Goal: Check status: Check status

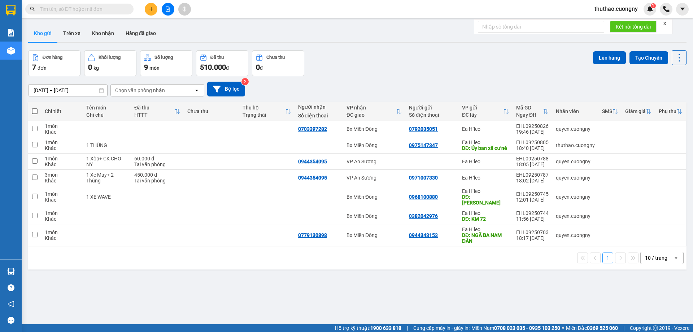
click at [151, 7] on icon "plus" at bounding box center [151, 8] width 5 height 5
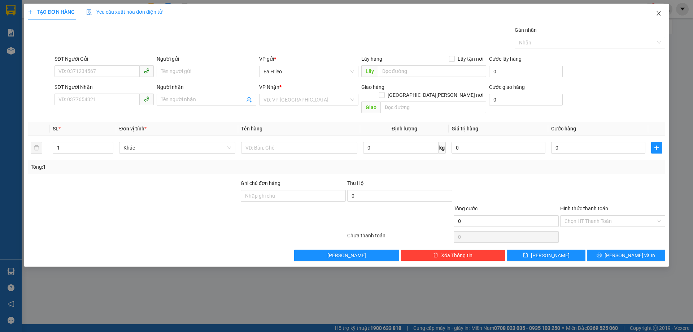
click at [659, 12] on icon "close" at bounding box center [659, 13] width 6 height 6
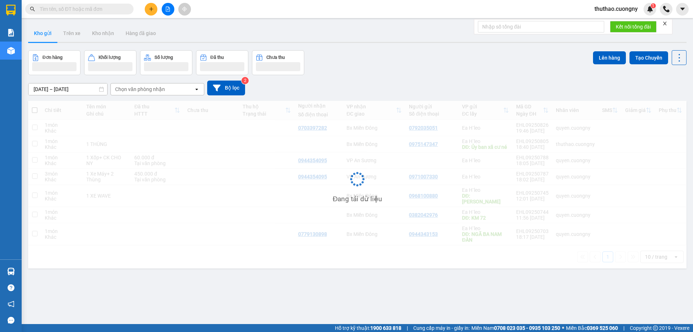
click at [81, 10] on input "text" at bounding box center [82, 9] width 85 height 8
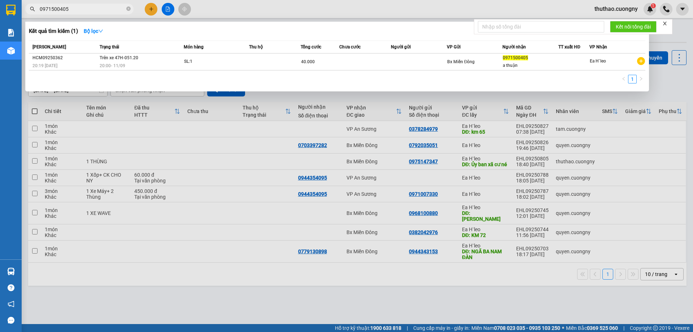
type input "0971500405"
click at [148, 52] on th "Trạng thái" at bounding box center [141, 47] width 86 height 13
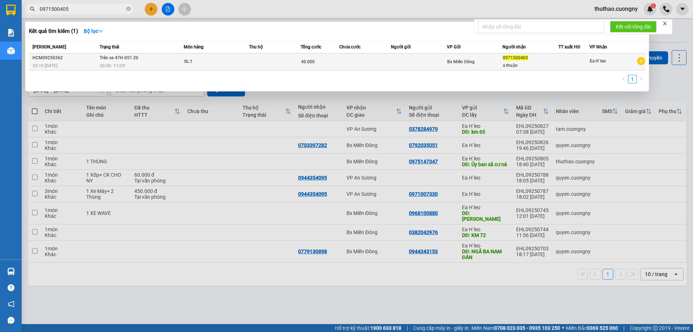
click at [148, 56] on td "Trên xe 47H-051.20 20:00 [DATE]" at bounding box center [141, 61] width 86 height 17
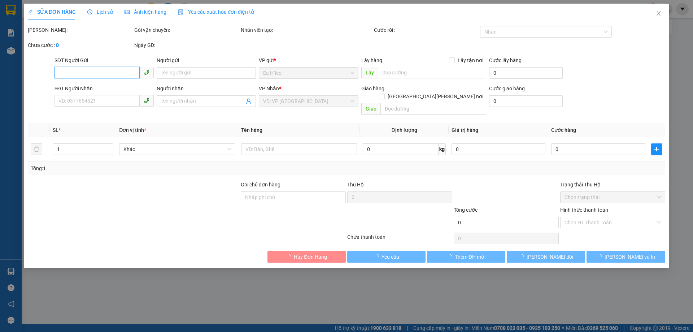
type input "0971500405"
type input "a thuận"
type input "40.000"
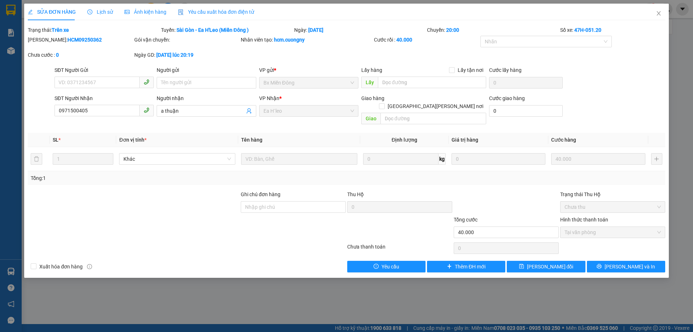
click at [138, 198] on div at bounding box center [133, 202] width 213 height 25
